Goal: Find specific page/section: Find specific page/section

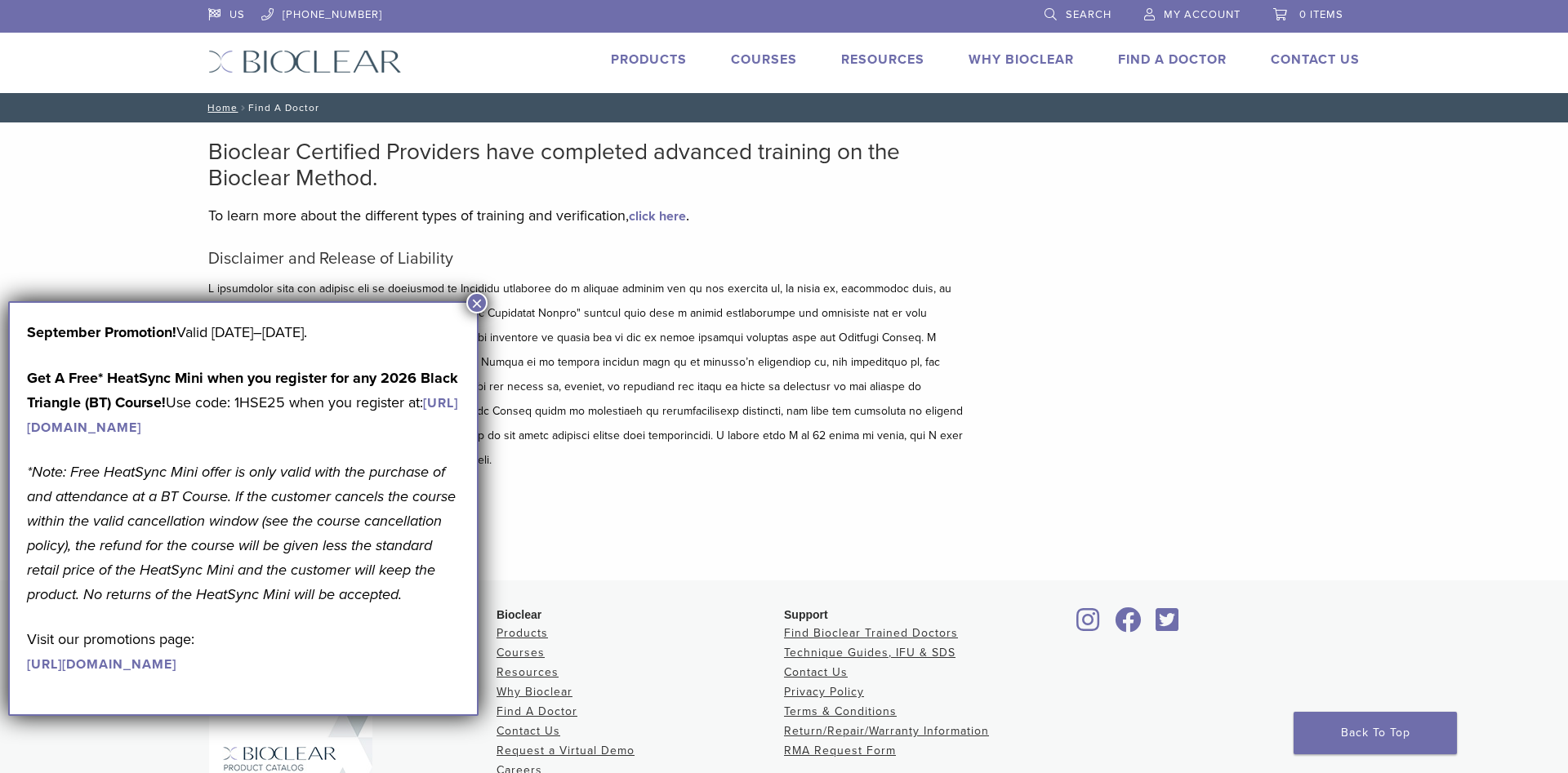
click at [473, 302] on button "×" at bounding box center [477, 302] width 22 height 22
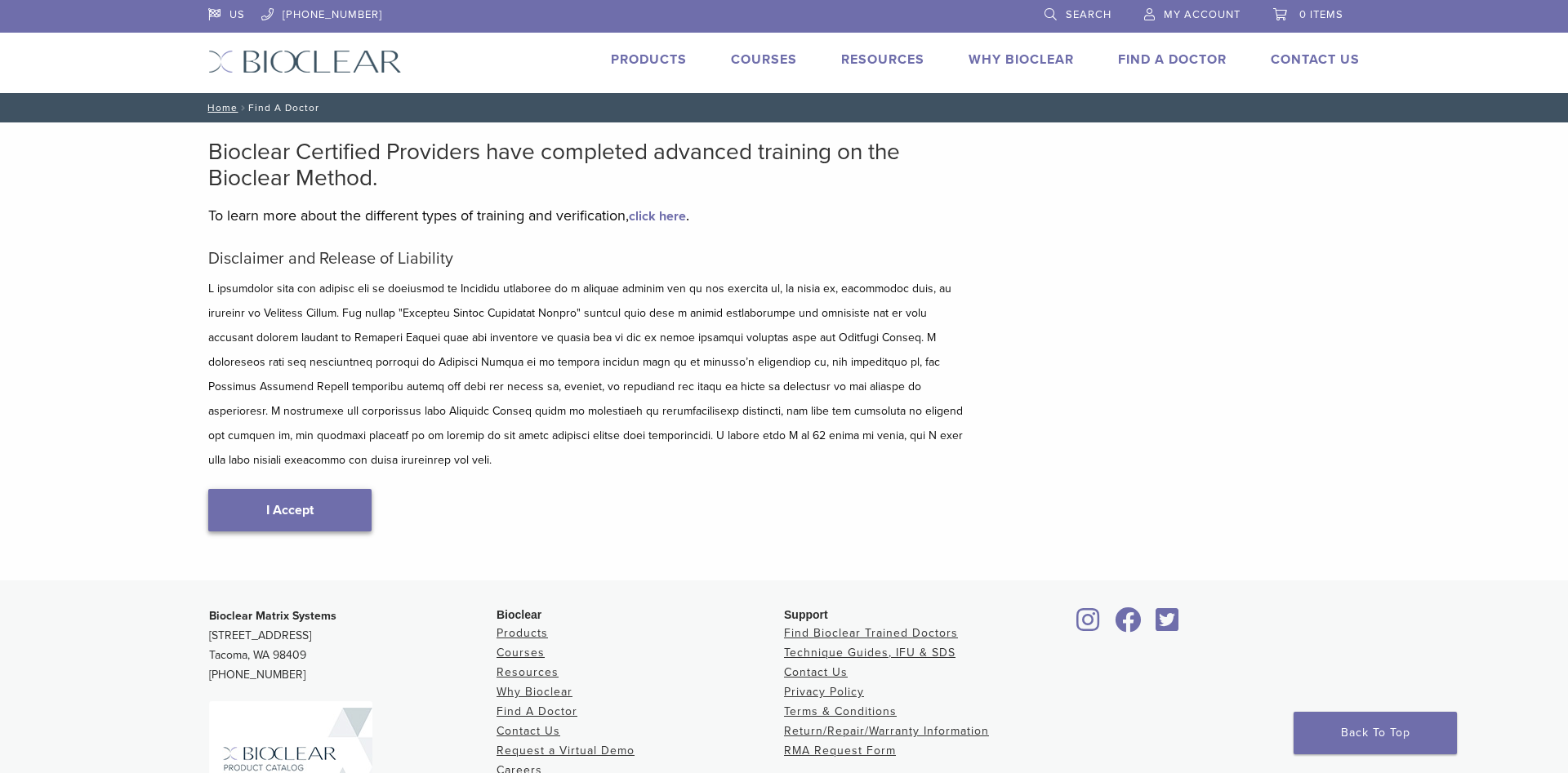
click at [320, 489] on link "I Accept" at bounding box center [290, 509] width 163 height 42
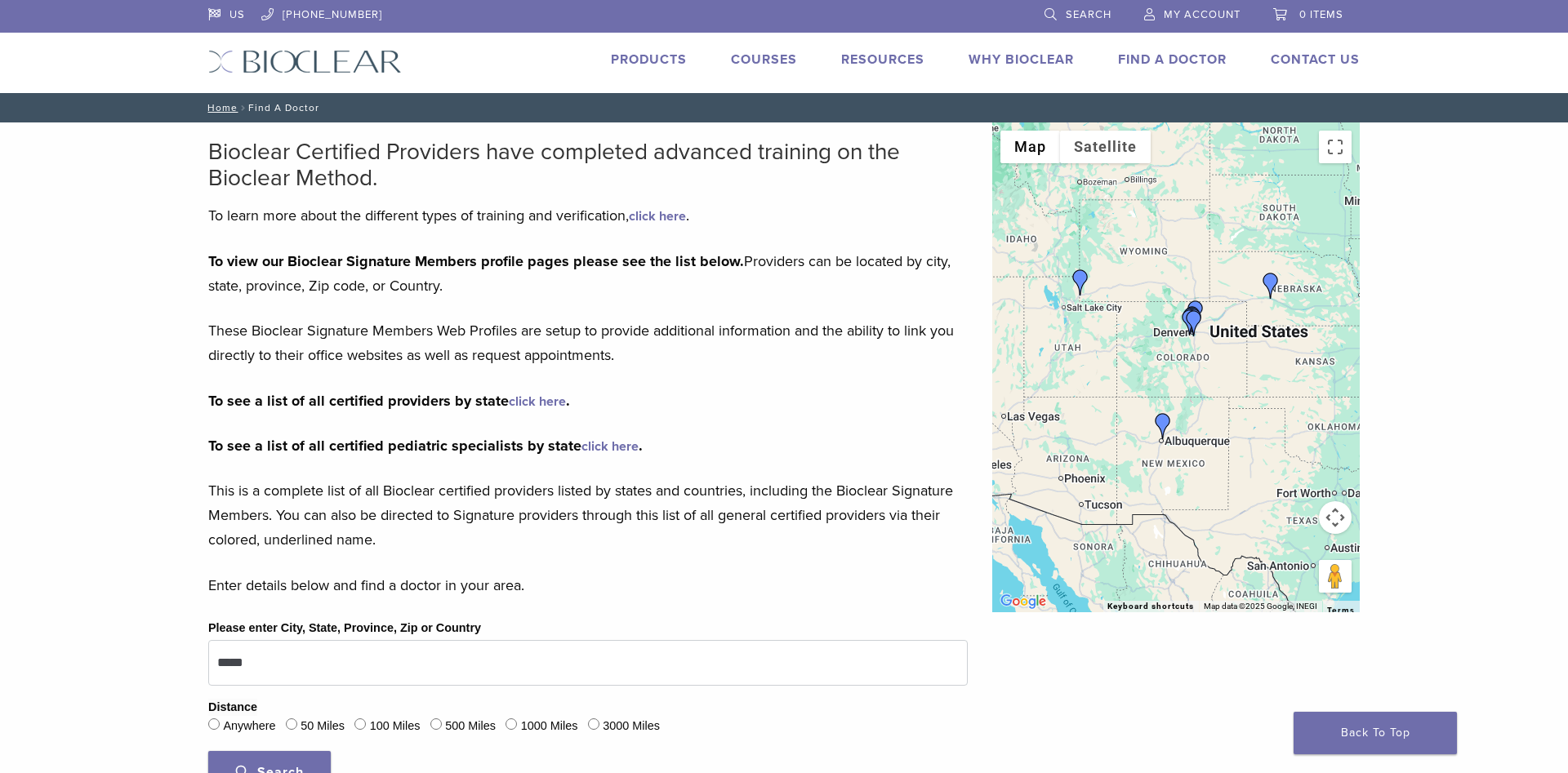
click at [550, 399] on link "click here" at bounding box center [537, 402] width 57 height 16
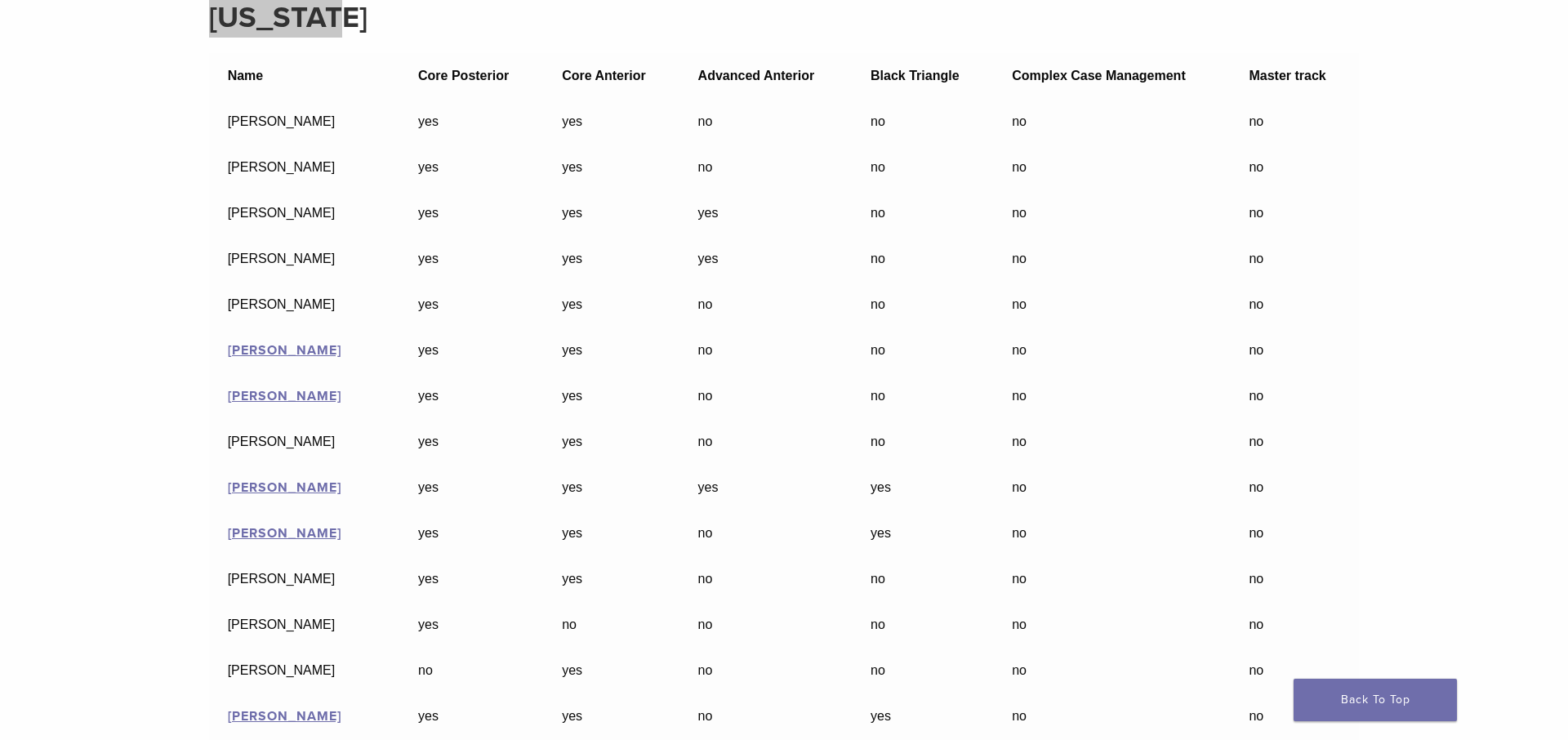
scroll to position [8707, 0]
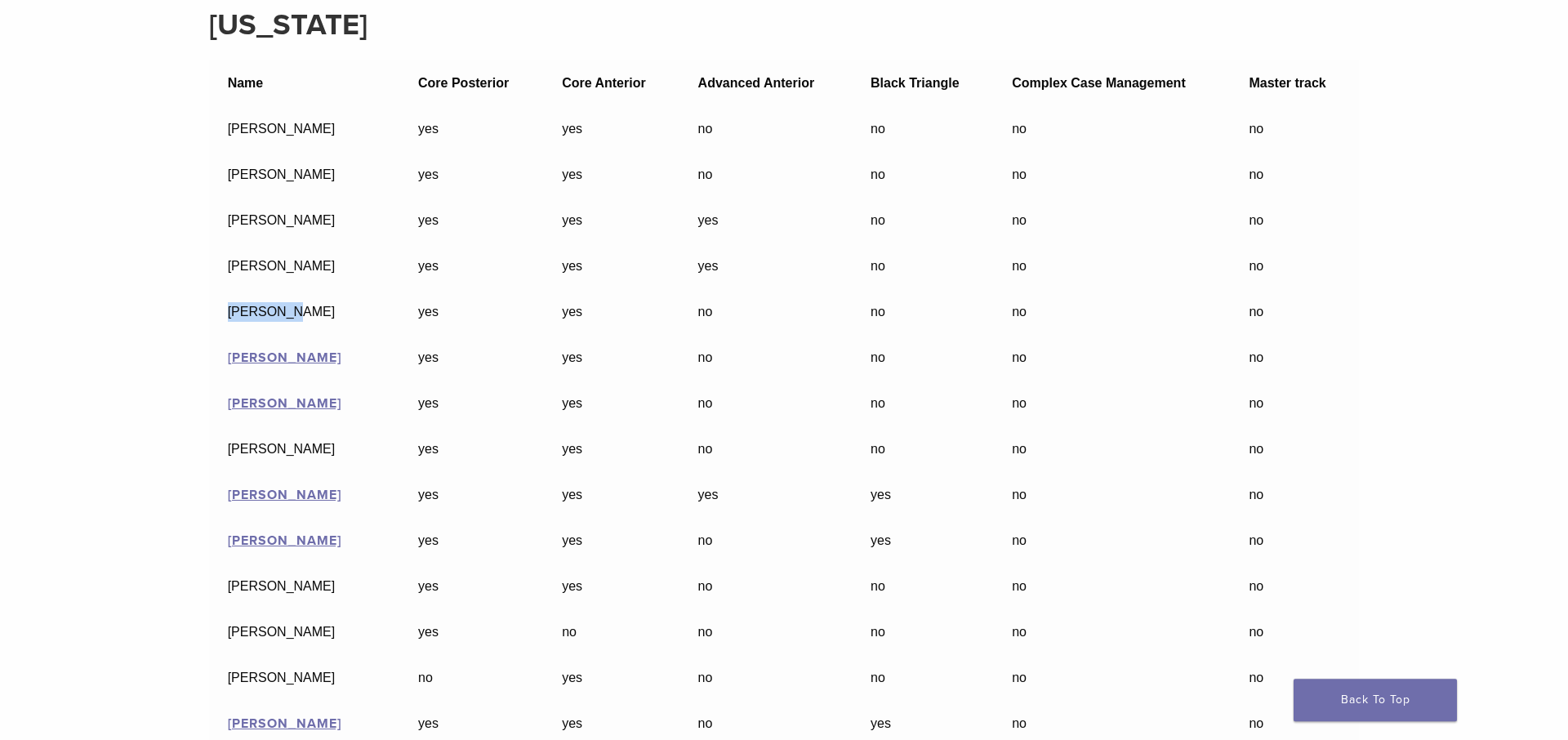
drag, startPoint x: 297, startPoint y: 323, endPoint x: 209, endPoint y: 322, distance: 88.0
click at [209, 322] on td "[PERSON_NAME]" at bounding box center [304, 311] width 191 height 46
copy td "[PERSON_NAME]"
drag, startPoint x: 229, startPoint y: 185, endPoint x: 359, endPoint y: 190, distance: 130.1
click at [359, 190] on td "[PERSON_NAME]" at bounding box center [304, 174] width 191 height 46
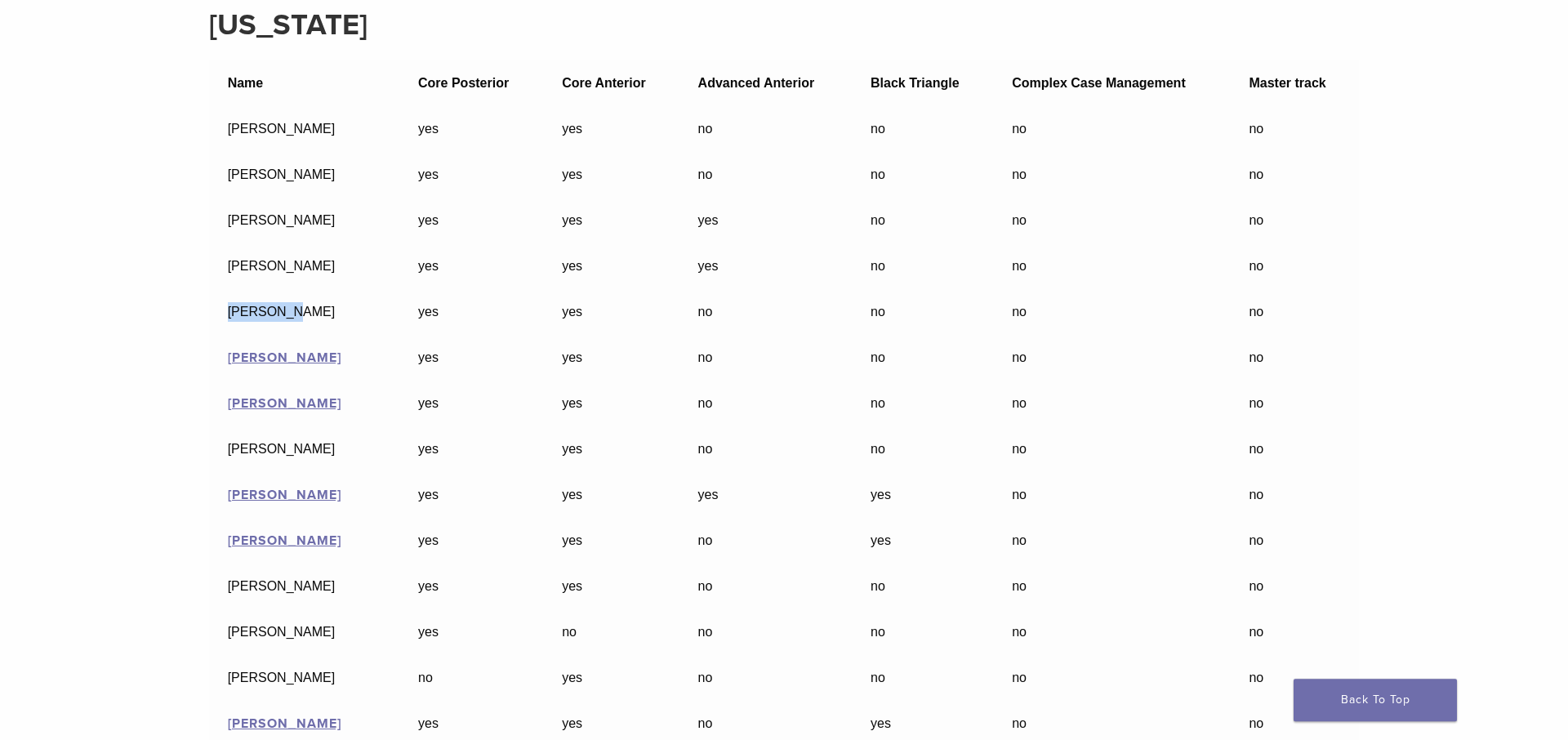
copy td "[PERSON_NAME]"
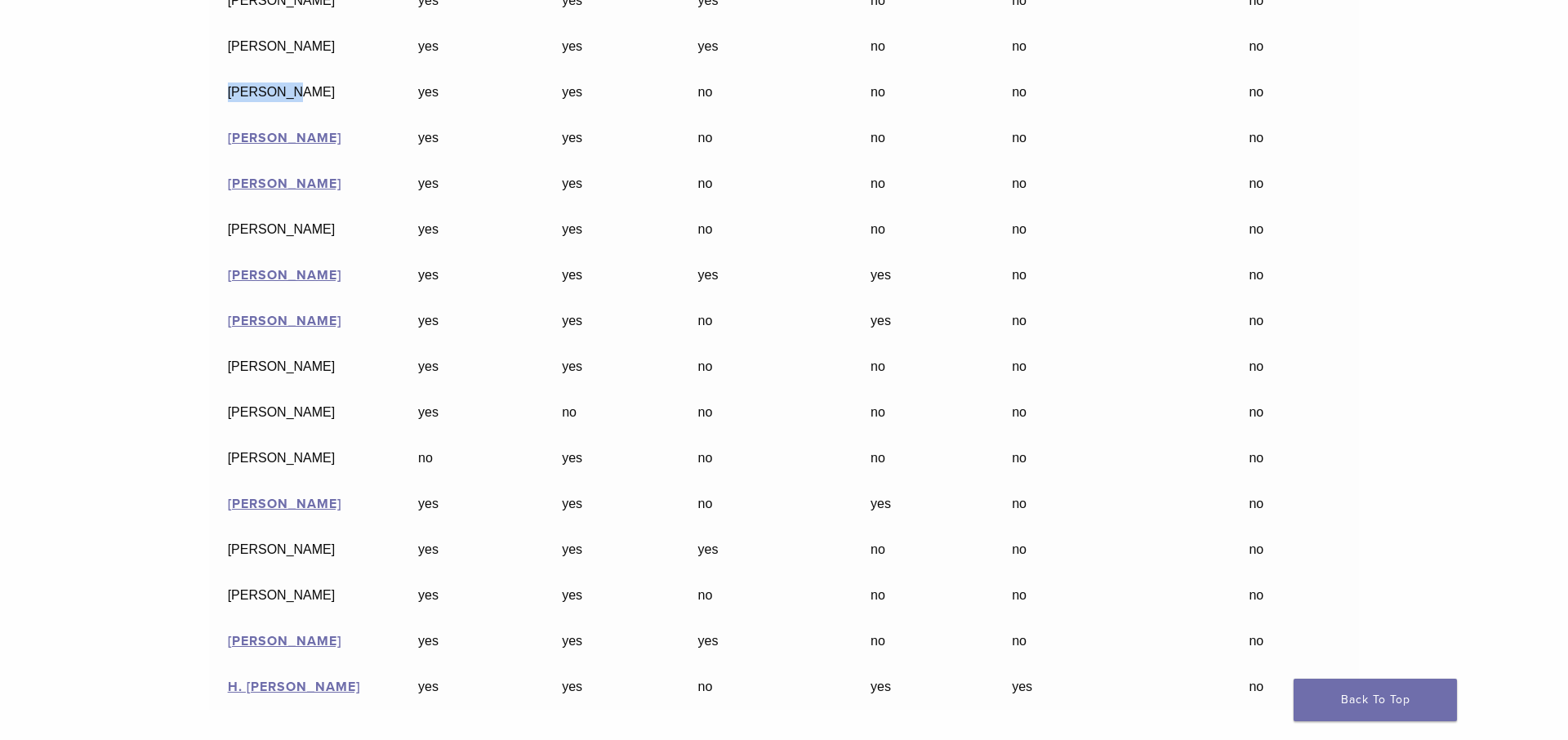
scroll to position [8957, 0]
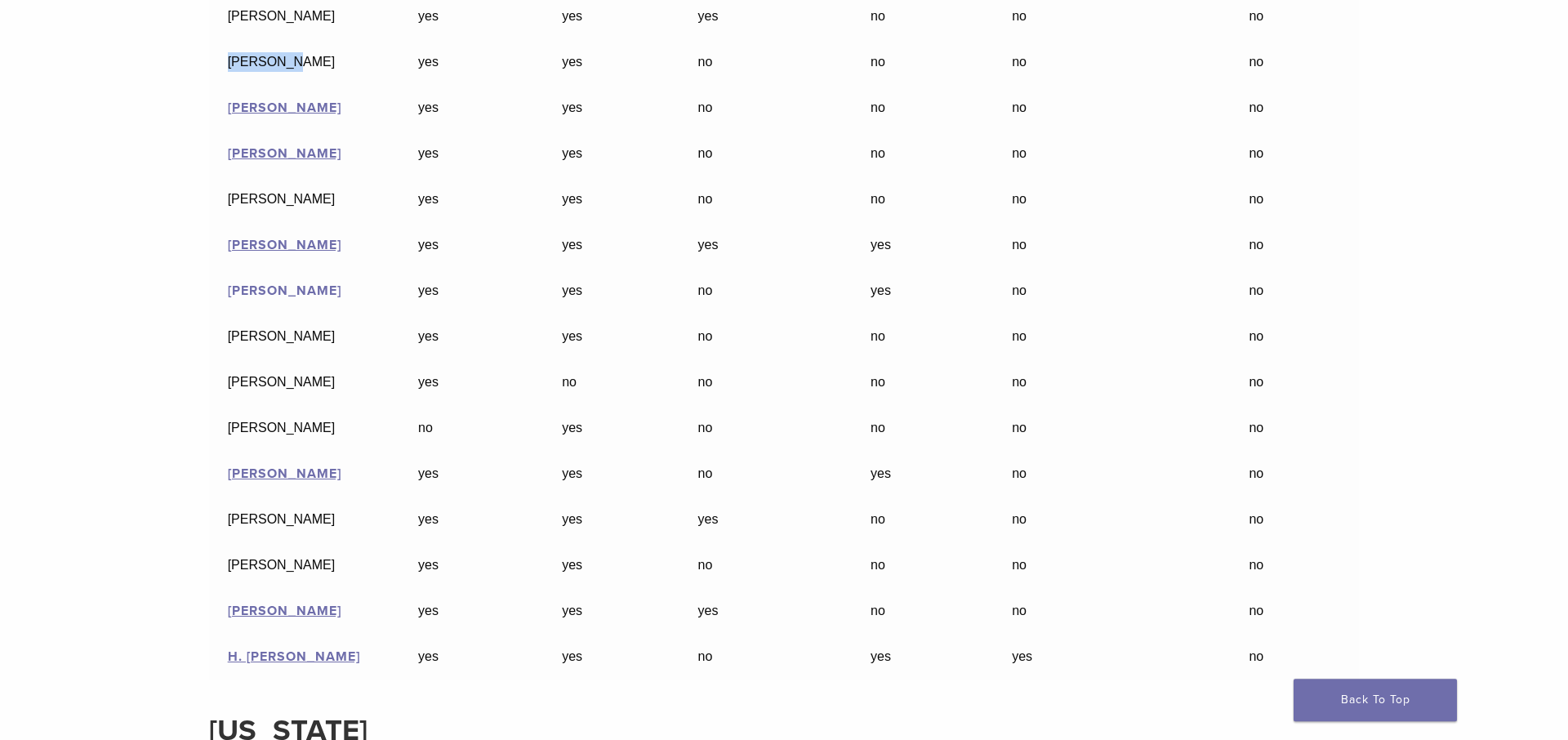
click at [267, 299] on link "[PERSON_NAME]" at bounding box center [284, 291] width 114 height 16
